Goal: Task Accomplishment & Management: Complete application form

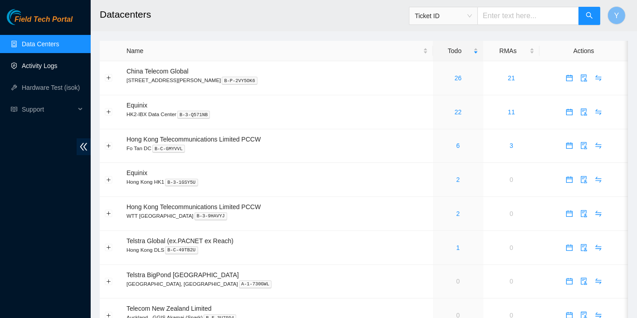
click at [33, 63] on link "Activity Logs" at bounding box center [40, 65] width 36 height 7
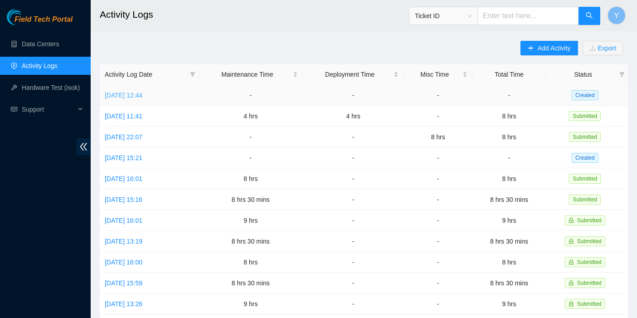
click at [140, 93] on link "[DATE] 12:44" at bounding box center [124, 95] width 38 height 7
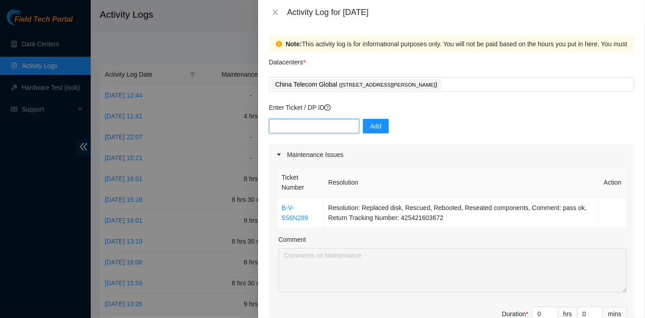
click at [333, 123] on input "text" at bounding box center [314, 126] width 90 height 15
paste input "B-V-5O0RHQ2"
type input "B-V-5O0RHQ2"
click at [372, 127] on span "Add" at bounding box center [375, 126] width 11 height 10
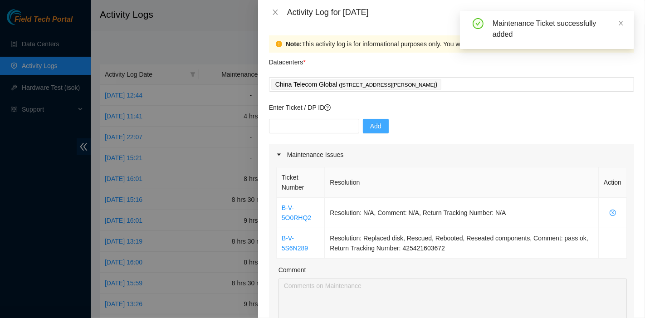
click at [460, 165] on div "Ticket Number Resolution Action B-V-5O0RHQ2 Resolution: N/A, Comment: N/A, Retu…" at bounding box center [451, 268] width 365 height 207
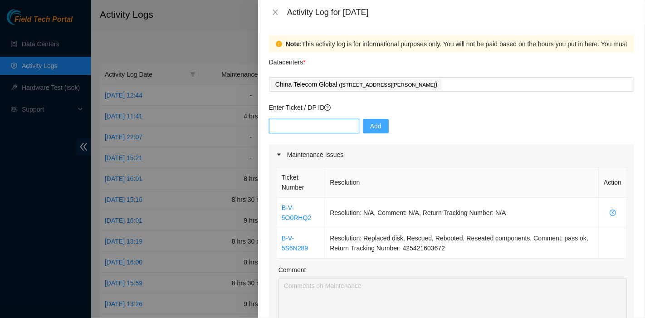
click at [318, 123] on input "text" at bounding box center [314, 126] width 90 height 15
paste input "B-V-5OI1LPO"
type input "B-V-5OI1LPO"
click at [377, 127] on button "Add" at bounding box center [376, 126] width 26 height 15
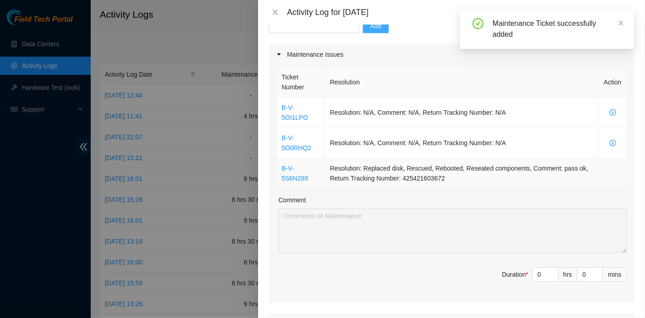
scroll to position [101, 0]
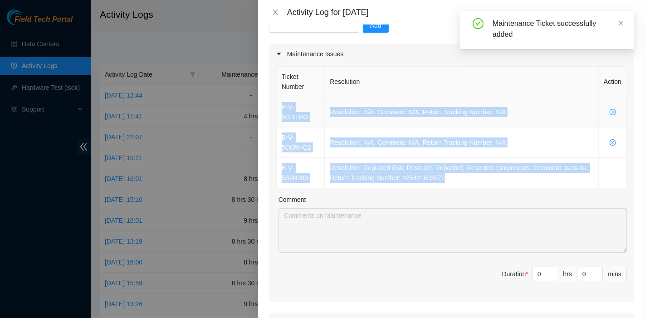
drag, startPoint x: 468, startPoint y: 166, endPoint x: 279, endPoint y: 110, distance: 197.5
click at [279, 110] on tbody "B-V-5OI1LPO Resolution: N/A, Comment: N/A, Return Tracking Number: N/A B-V-5O0R…" at bounding box center [452, 142] width 350 height 91
copy tbody "B-V-5OI1LPO Resolution: N/A, Comment: N/A, Return Tracking Number: N/A B-V-5O0R…"
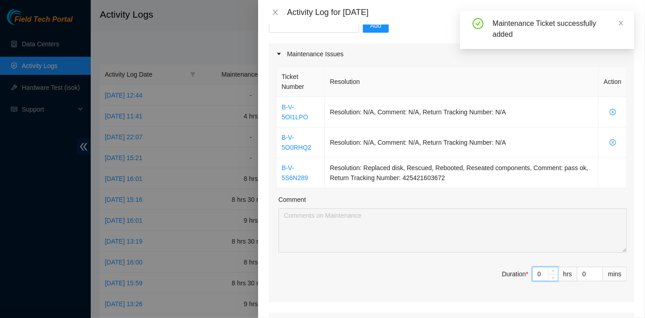
drag, startPoint x: 533, startPoint y: 265, endPoint x: 501, endPoint y: 259, distance: 32.5
click at [501, 267] on span "Duration * 0 hrs 0 mins" at bounding box center [451, 279] width 351 height 25
type input "7"
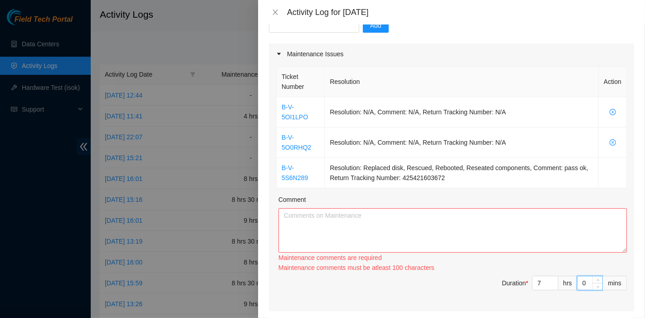
type input "3"
type input "30"
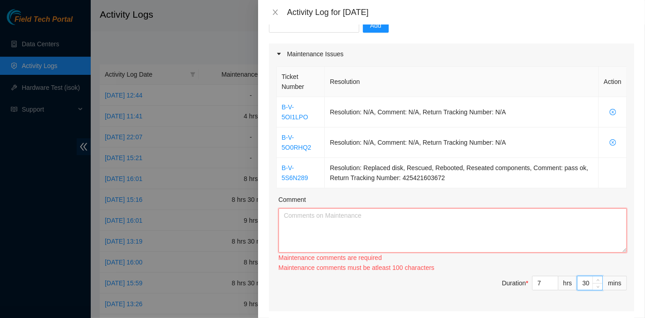
click at [395, 222] on textarea "Comment" at bounding box center [453, 230] width 348 height 44
paste textarea "B-V-5OI1LPO Resolution: N/A, Comment: N/A, Return Tracking Number: N/A B-V-5O0R…"
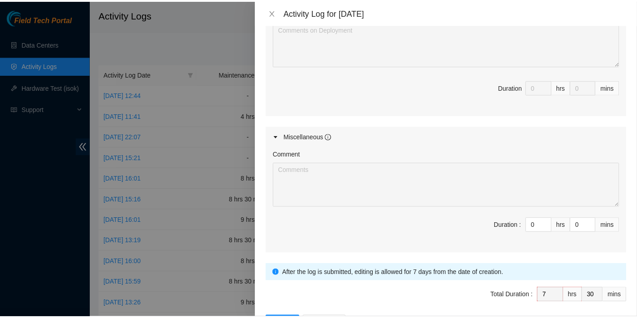
scroll to position [498, 0]
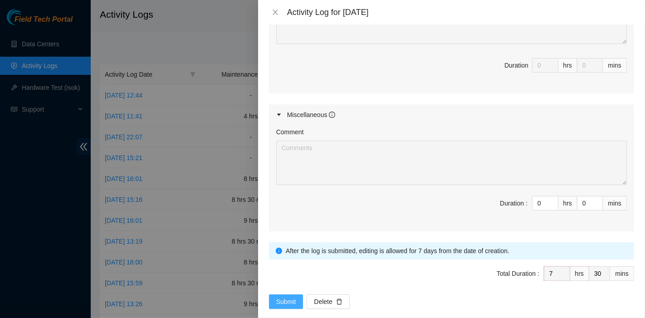
type textarea "B-V-5OI1LPO Resolution: N/A, Comment: N/A, Return Tracking Number: N/A B-V-5O0R…"
click at [288, 297] on span "Submit" at bounding box center [286, 302] width 20 height 10
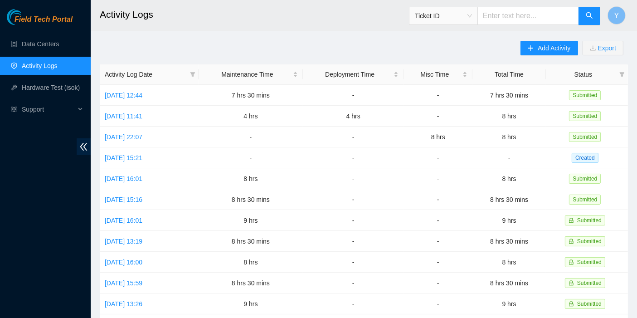
click at [434, 45] on div "Add Activity Export Activity Log Date Maintenance Time Deployment Time Misc Tim…" at bounding box center [364, 286] width 529 height 490
click at [620, 14] on button "Y" at bounding box center [617, 15] width 18 height 18
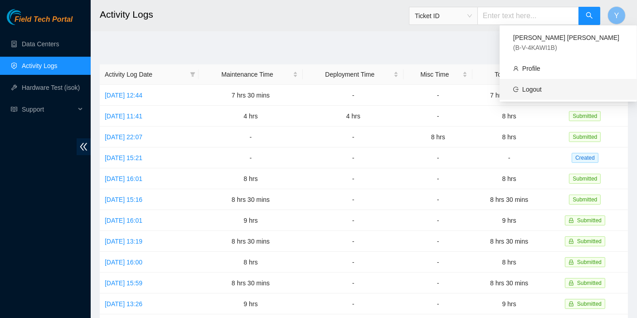
click at [542, 86] on link "Logout" at bounding box center [533, 89] width 20 height 7
